Goal: Book appointment/travel/reservation

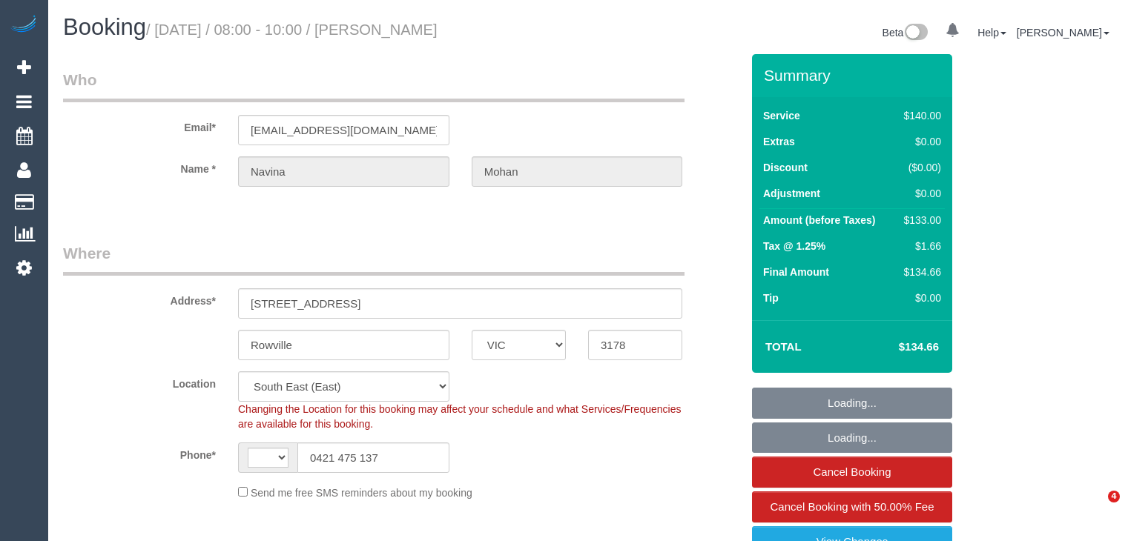
select select "VIC"
select select "number:28"
select select "number:14"
select select "number:19"
select select "number:22"
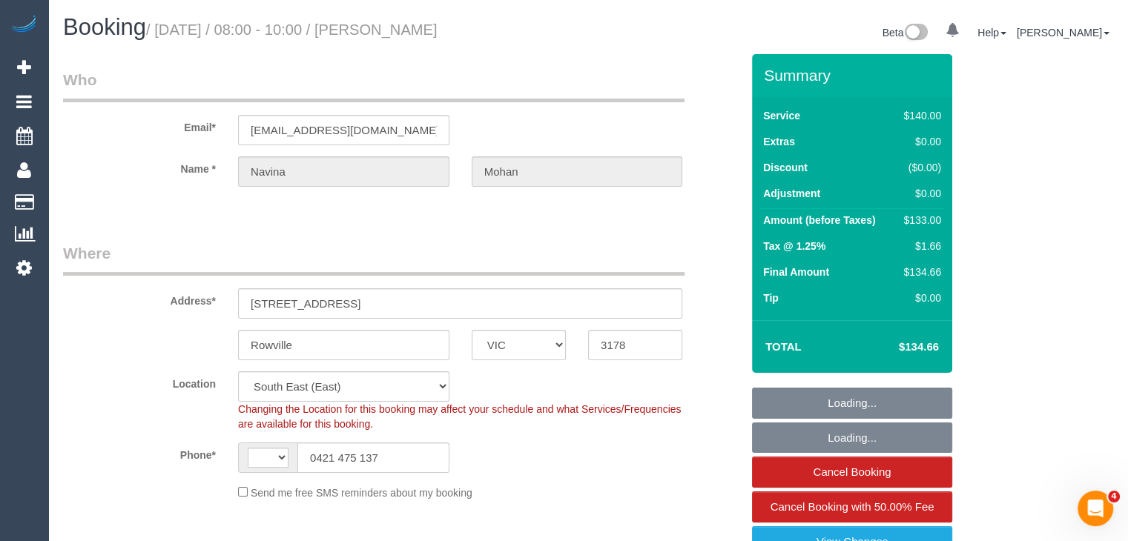
select select "number:35"
select select "number:13"
select select "string:AU"
select select "object:853"
select select "string:stripe-pm_1KTCLI2GScqysDRVt3Y0xwRk"
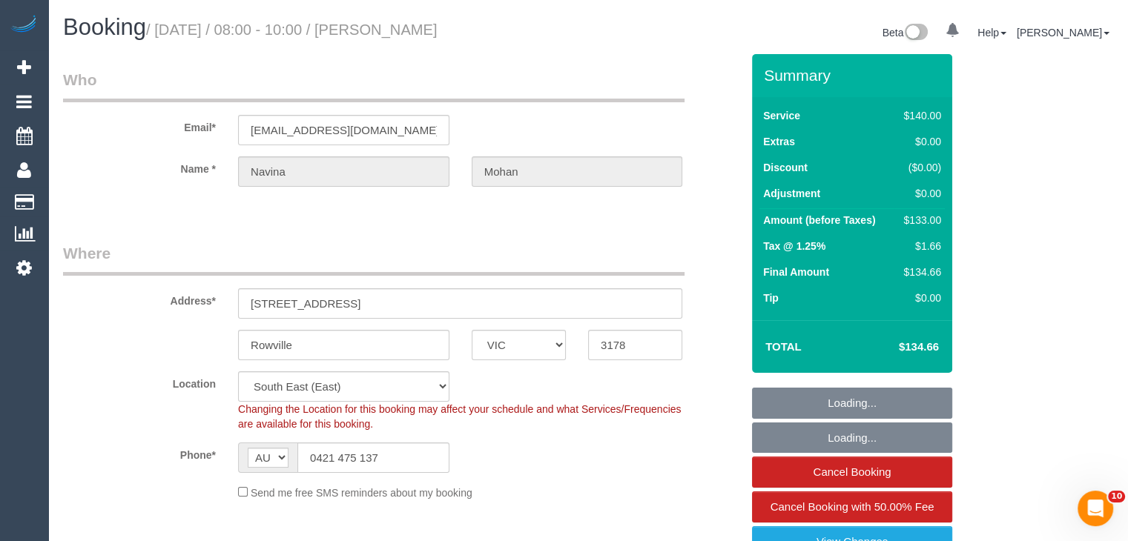
select select "spot1"
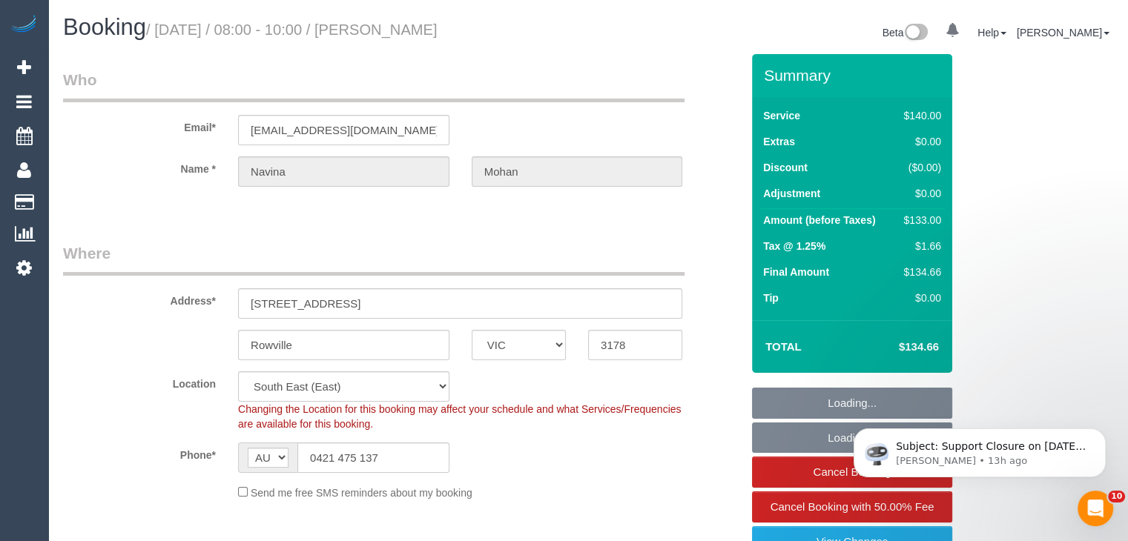
select select "object:1352"
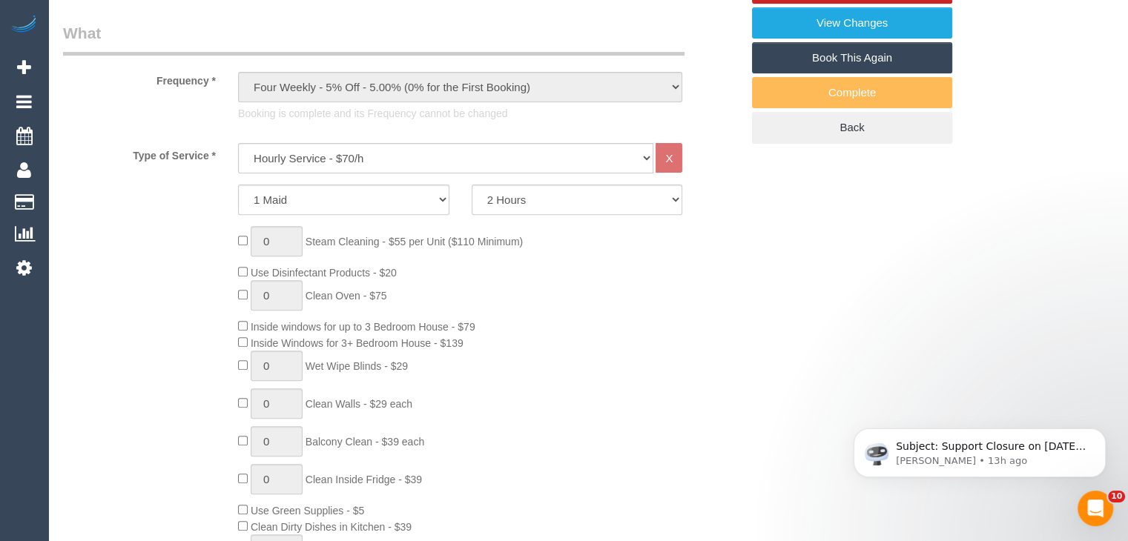
scroll to position [816, 0]
